Goal: Information Seeking & Learning: Learn about a topic

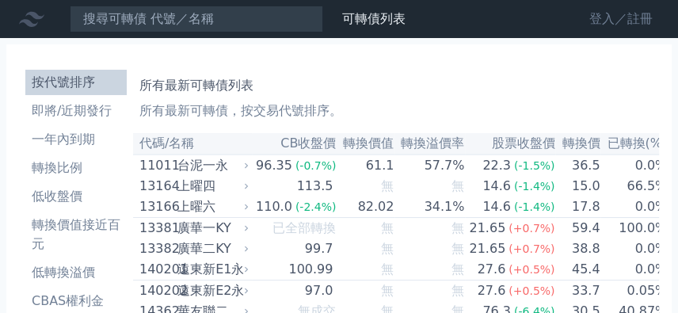
click at [598, 12] on link "登入／註冊" at bounding box center [620, 18] width 89 height 25
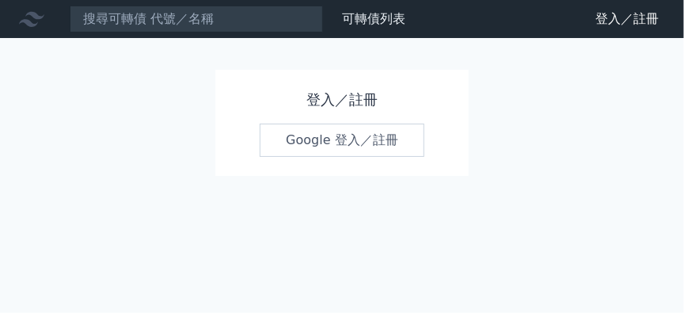
click at [331, 139] on link "Google 登入／註冊" at bounding box center [342, 139] width 165 height 33
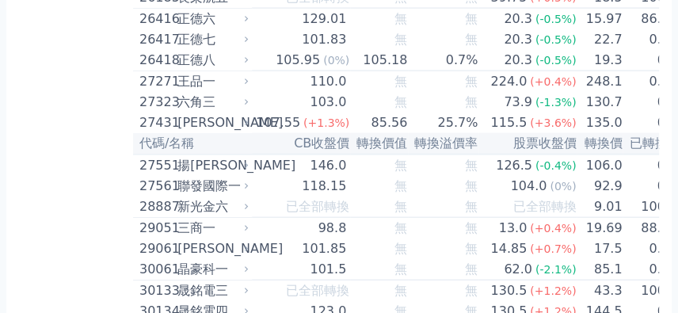
scroll to position [1936, 0]
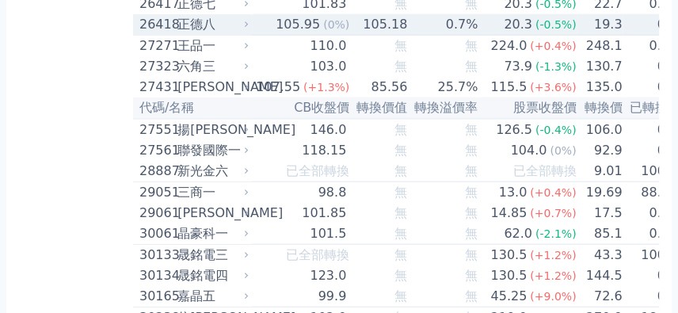
click at [585, 36] on td "19.3" at bounding box center [599, 24] width 46 height 21
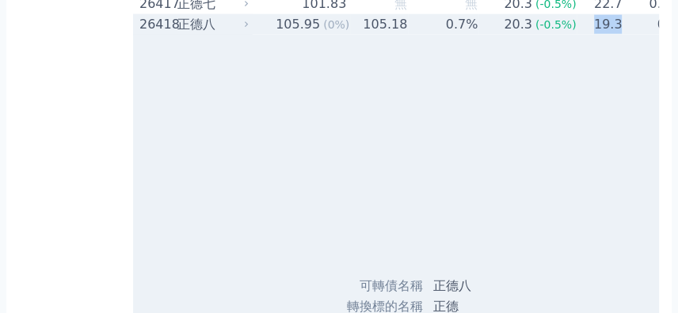
click at [585, 35] on td "19.3" at bounding box center [599, 24] width 46 height 21
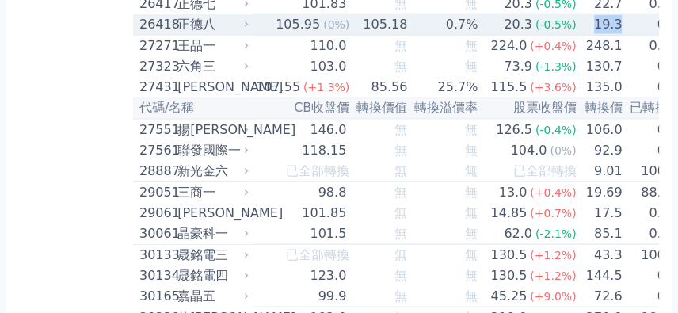
click at [584, 36] on td "19.3" at bounding box center [599, 24] width 46 height 21
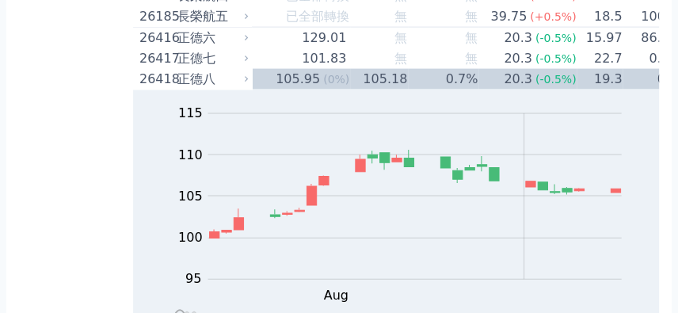
scroll to position [1843, 0]
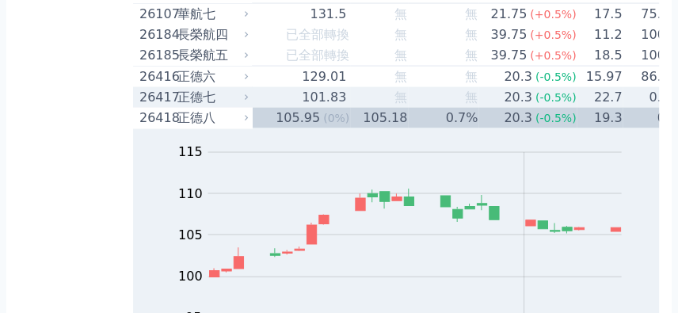
click at [330, 107] on div "101.83" at bounding box center [323, 97] width 51 height 19
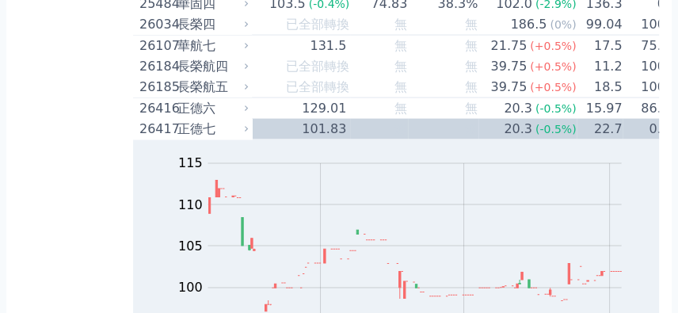
scroll to position [1798, 0]
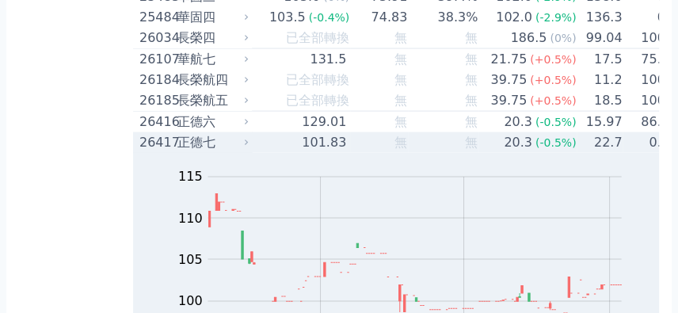
click at [350, 153] on td "無" at bounding box center [379, 142] width 58 height 21
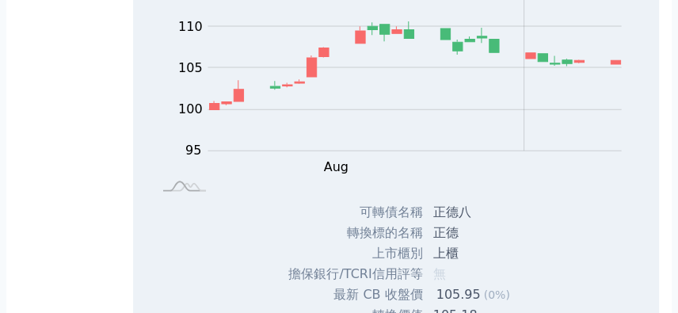
scroll to position [2035, 0]
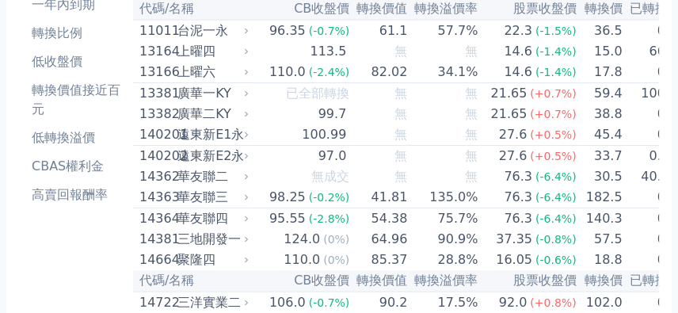
scroll to position [0, 0]
